Goal: Complete application form

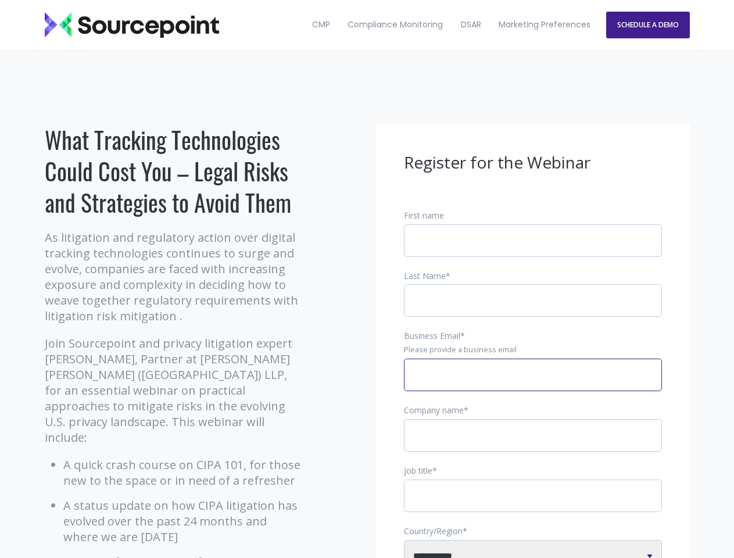
click at [533, 384] on input "Business Email *" at bounding box center [533, 374] width 258 height 33
